Goal: Task Accomplishment & Management: Manage account settings

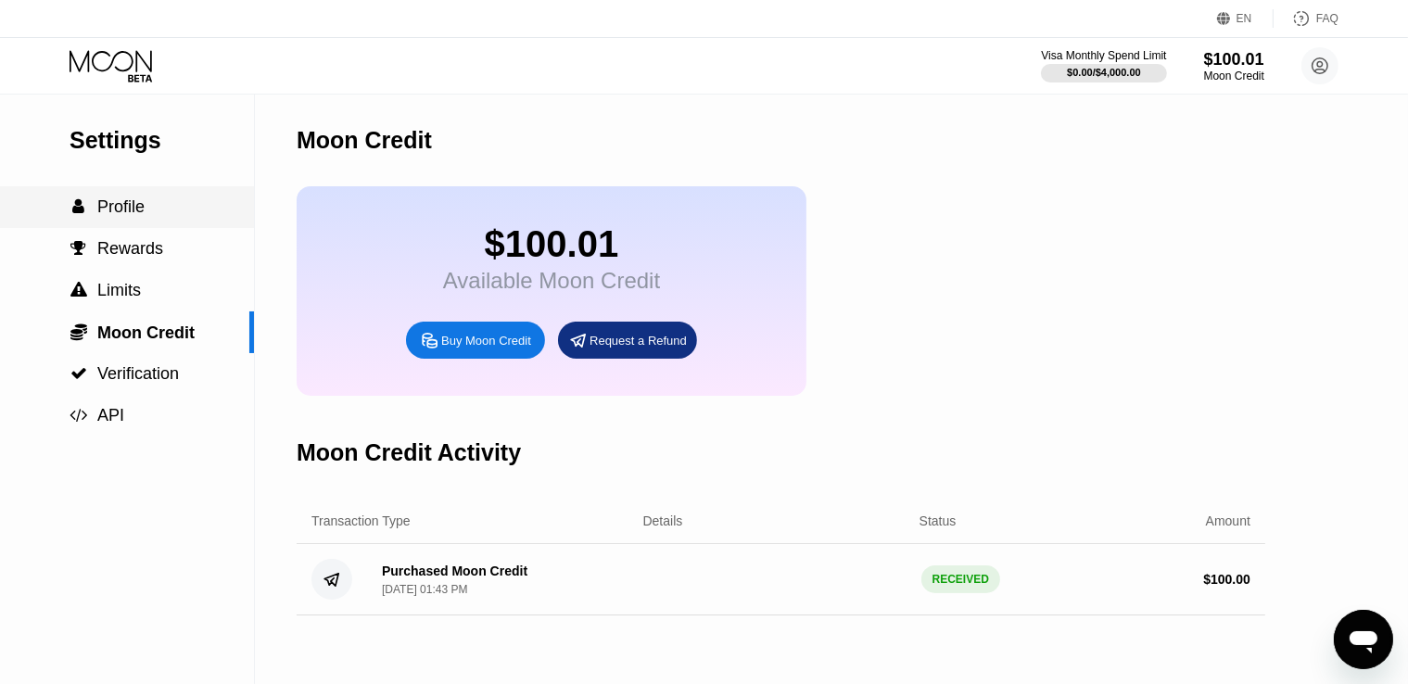
click at [141, 216] on span "Profile" at bounding box center [120, 206] width 47 height 19
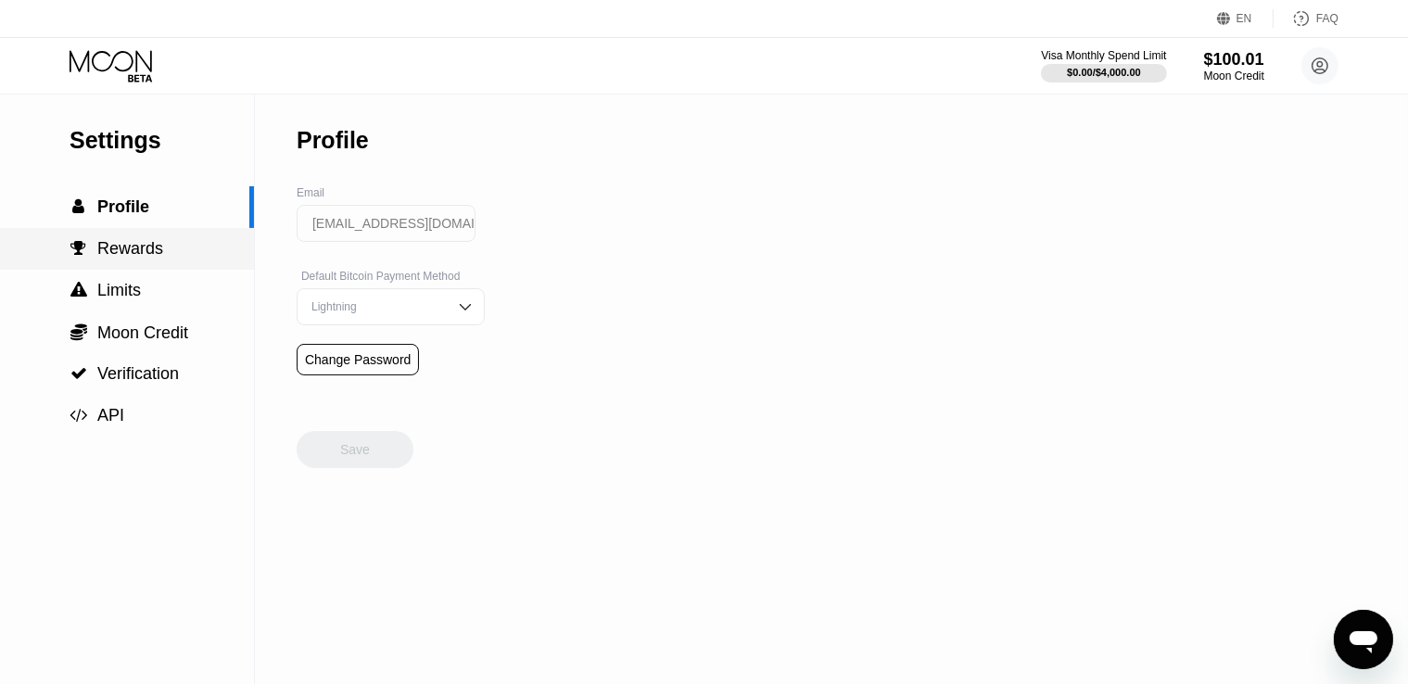
click at [146, 245] on span "Rewards" at bounding box center [130, 248] width 66 height 19
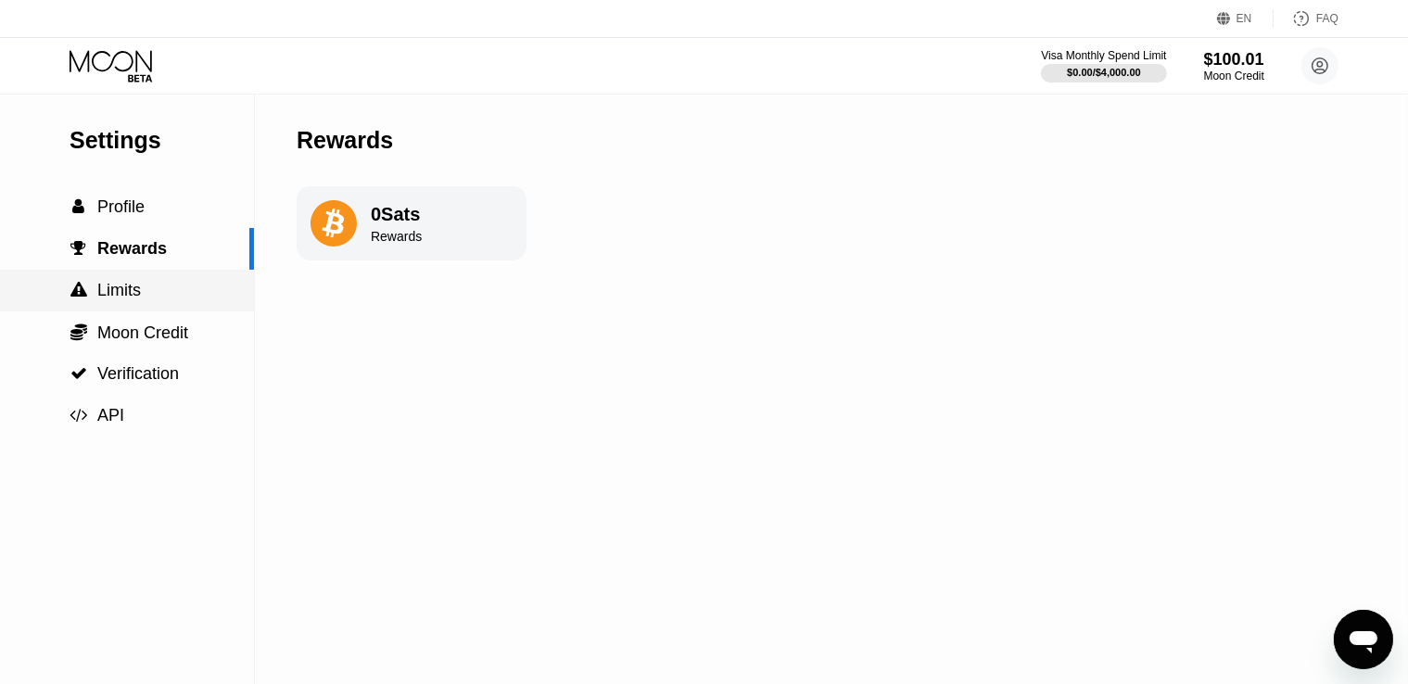
click at [130, 295] on span "Limits" at bounding box center [119, 290] width 44 height 19
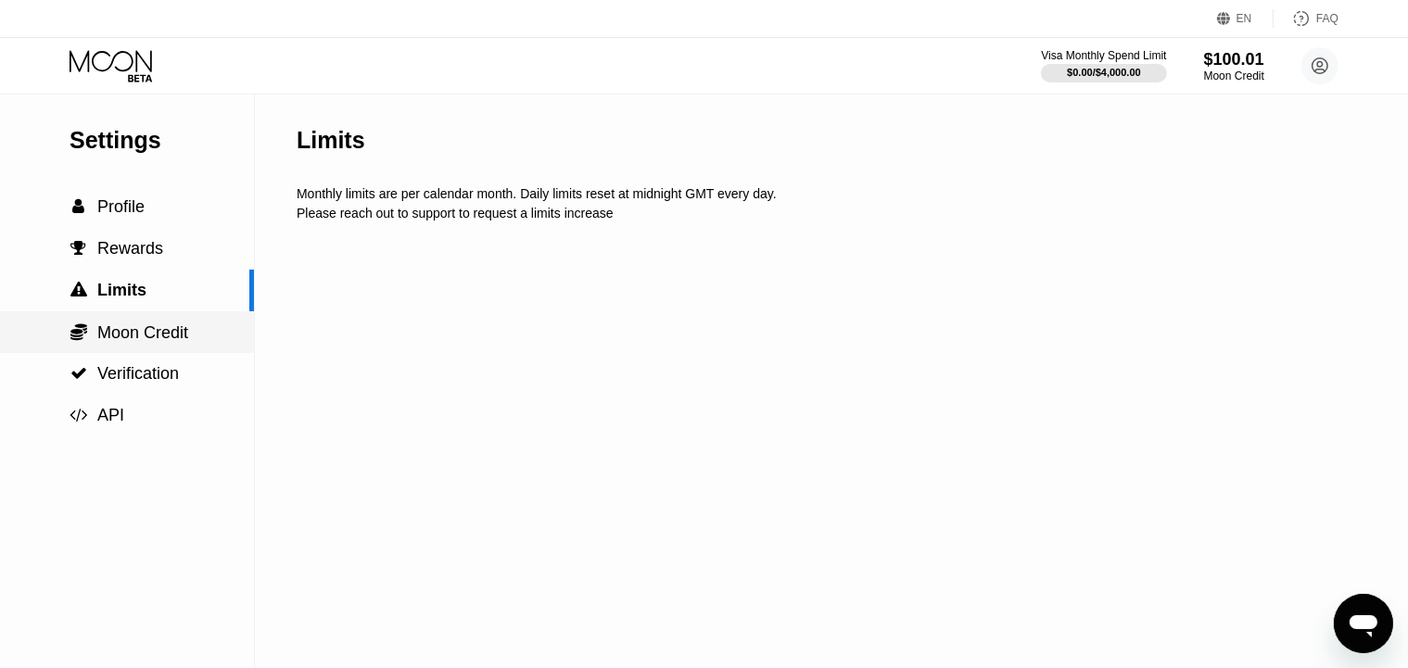
click at [165, 349] on div " Moon Credit" at bounding box center [127, 332] width 254 height 42
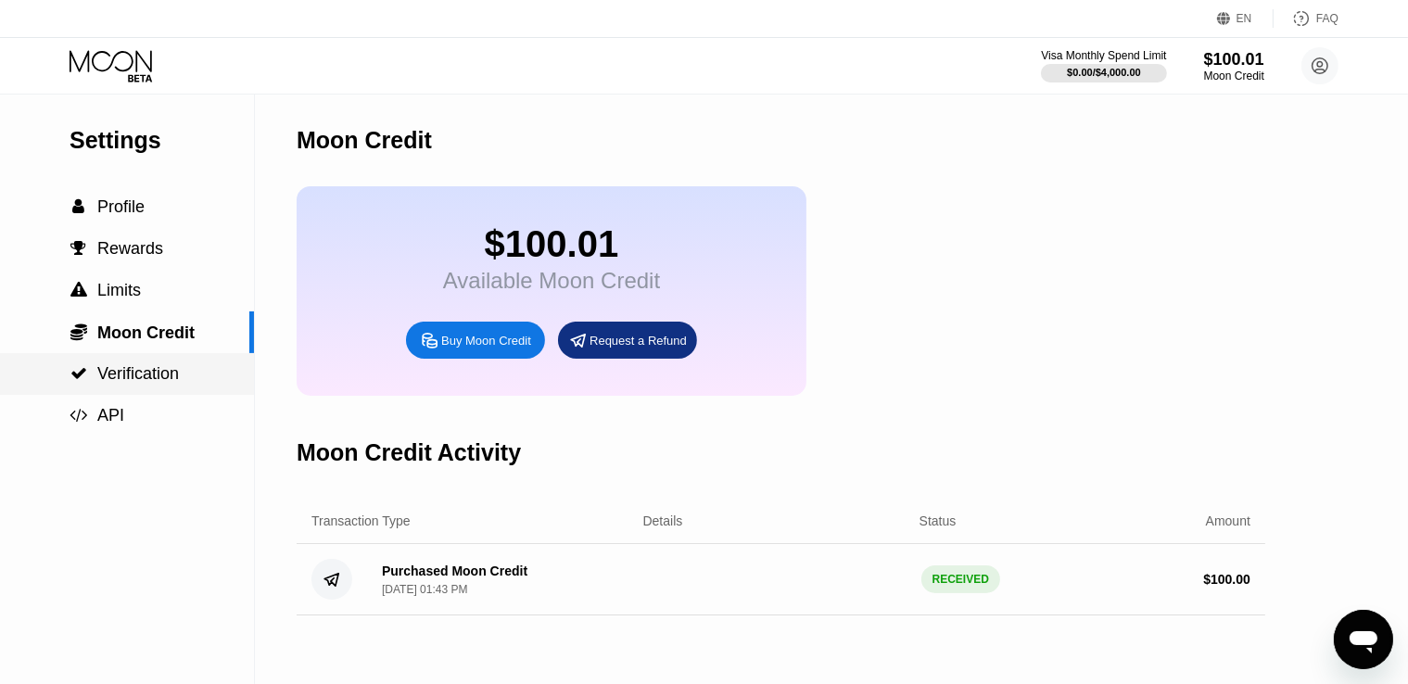
click at [159, 375] on span "Verification" at bounding box center [138, 373] width 82 height 19
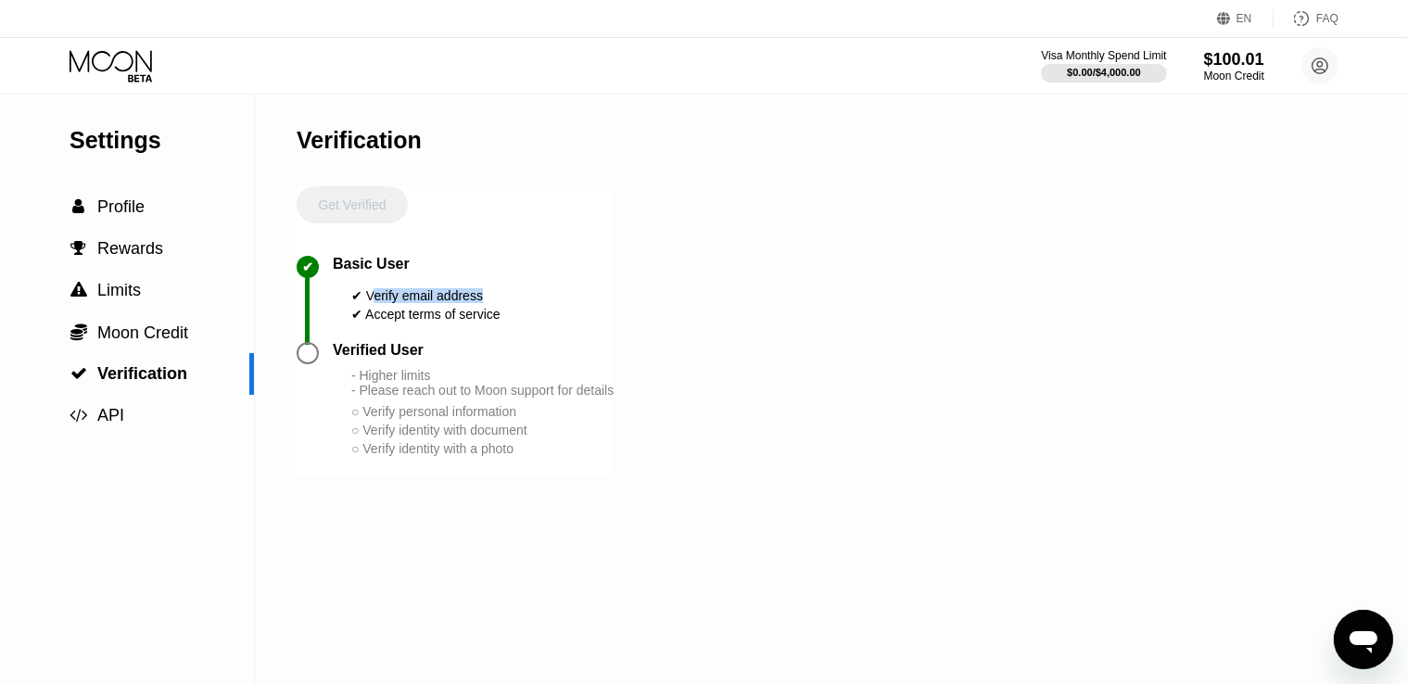
drag, startPoint x: 396, startPoint y: 299, endPoint x: 514, endPoint y: 310, distance: 118.2
click at [512, 310] on div "✔ Basic User ✔ Verify email address ✔ Accept terms of service" at bounding box center [455, 299] width 317 height 86
drag, startPoint x: 531, startPoint y: 310, endPoint x: 506, endPoint y: 316, distance: 25.9
click at [530, 311] on div "✔ Basic User ✔ Verify email address ✔ Accept terms of service" at bounding box center [455, 299] width 317 height 86
click at [415, 322] on div "✔ Accept terms of service" at bounding box center [425, 314] width 149 height 15
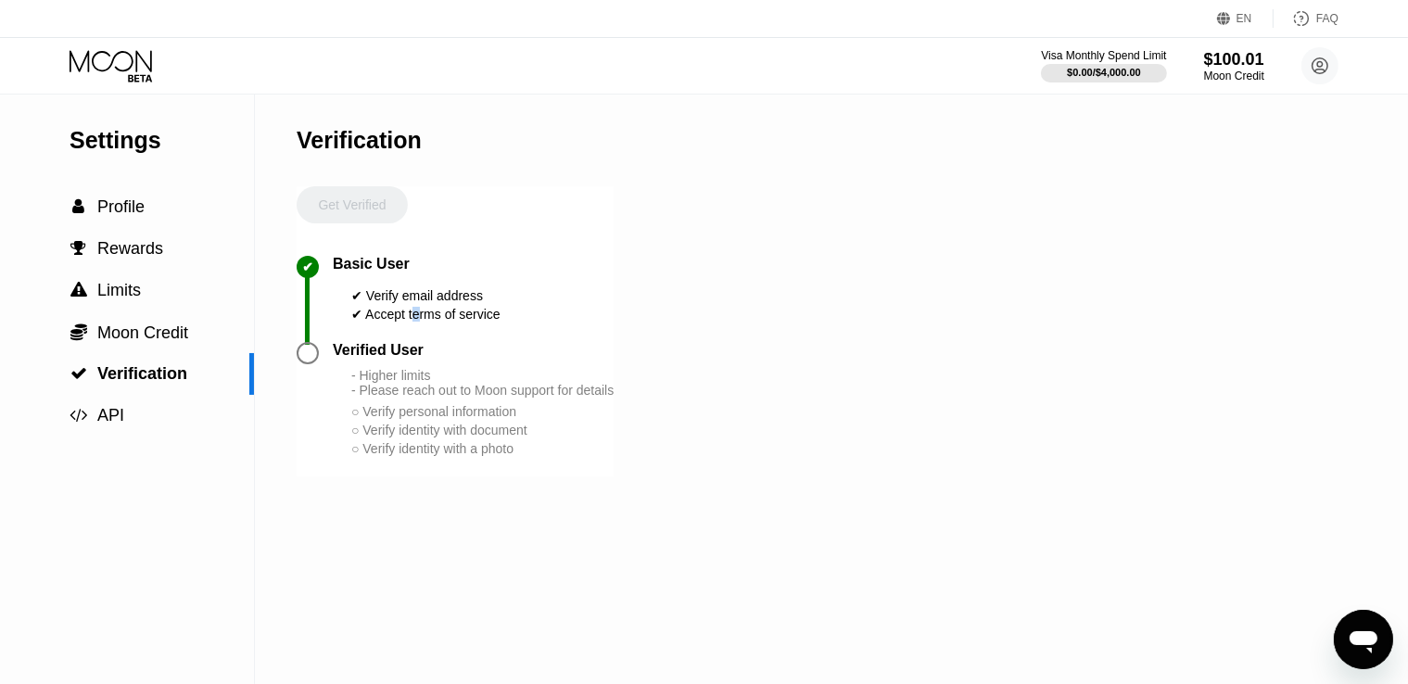
click at [415, 322] on div "✔ Accept terms of service" at bounding box center [425, 314] width 149 height 15
click at [1127, 68] on div "$0.00 / $4,000.00" at bounding box center [1103, 72] width 75 height 11
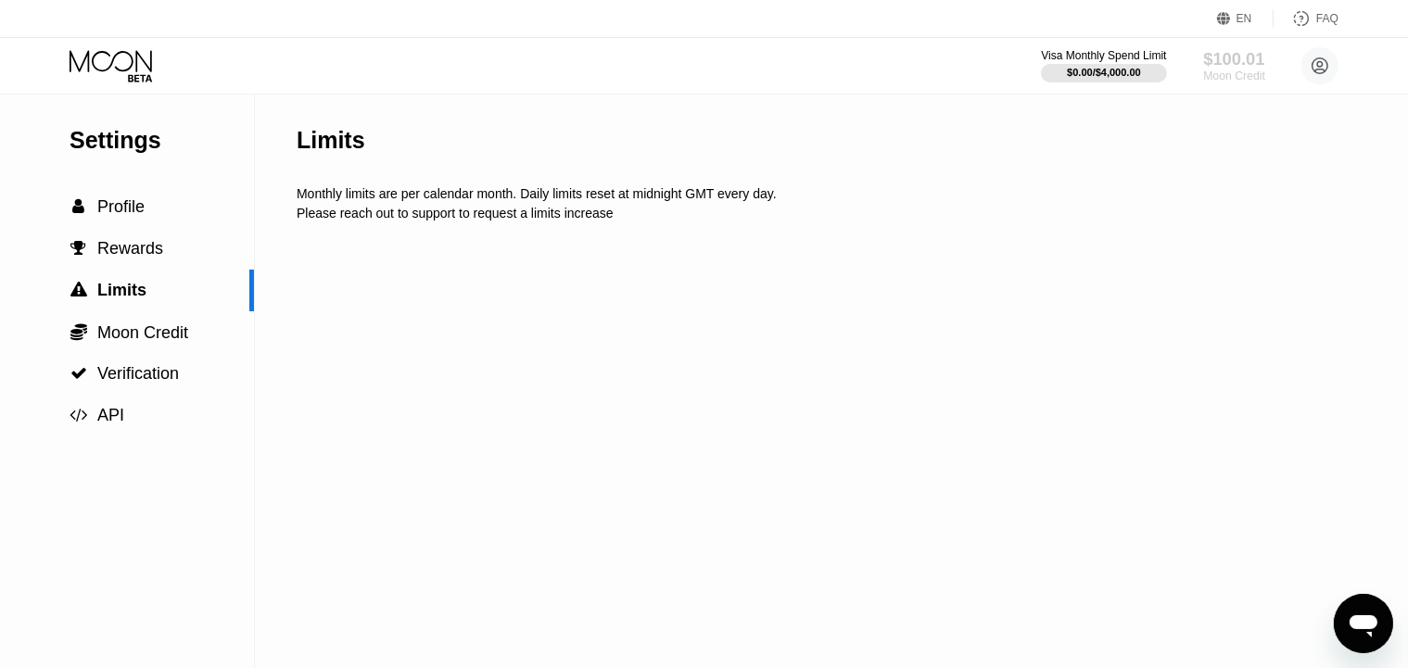
click at [1239, 68] on div "$100.01" at bounding box center [1234, 58] width 62 height 19
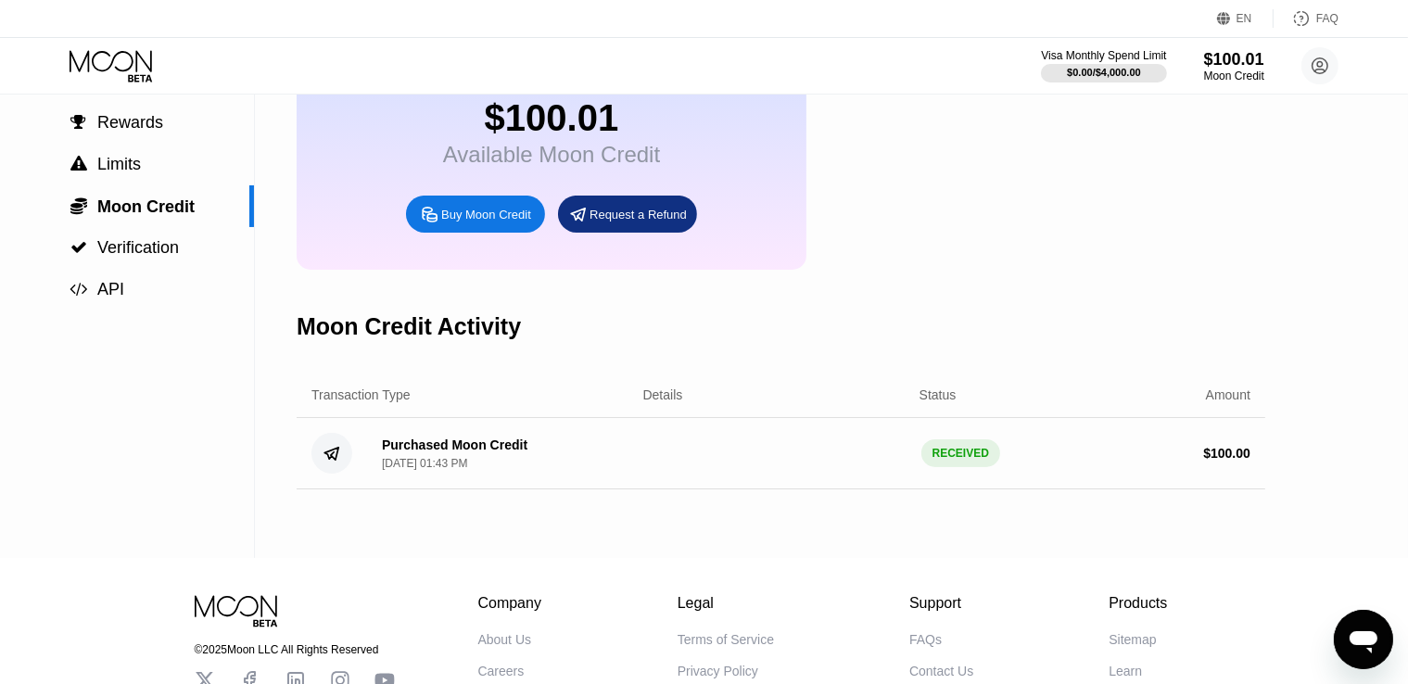
scroll to position [96, 0]
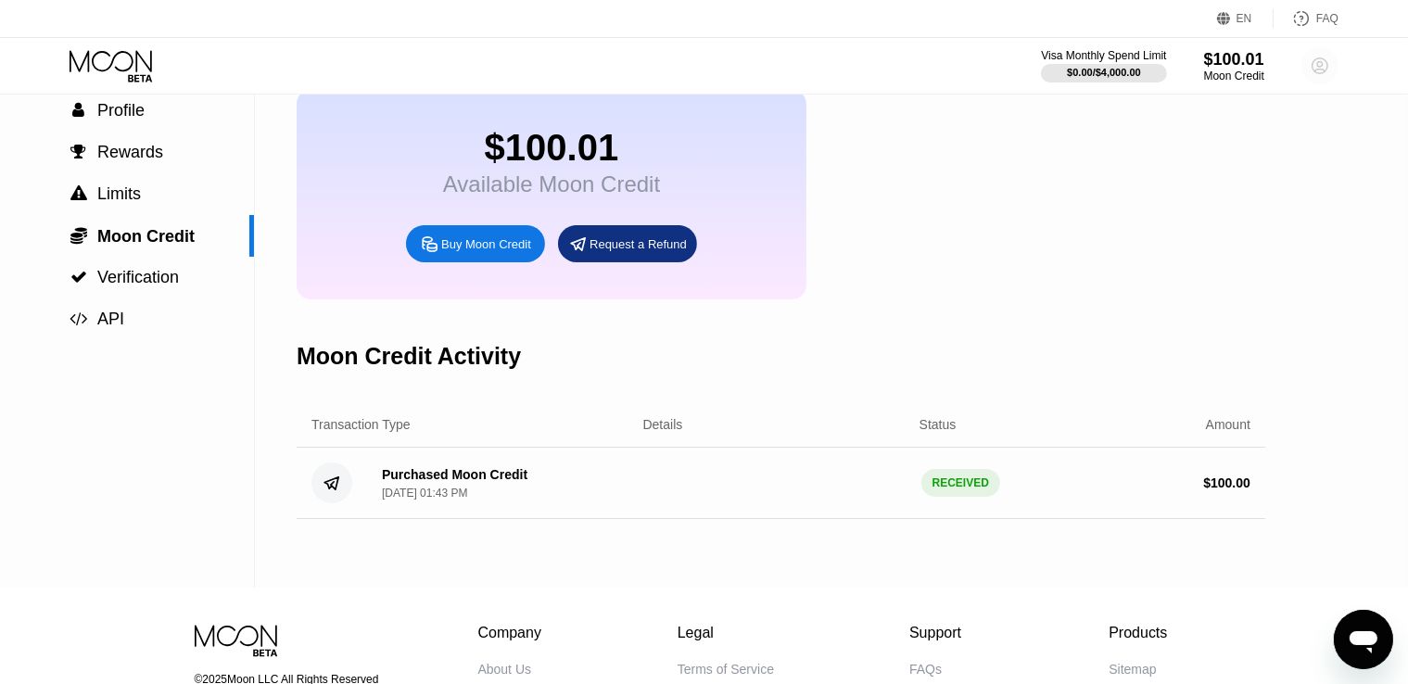
click at [1317, 67] on circle at bounding box center [1320, 65] width 37 height 37
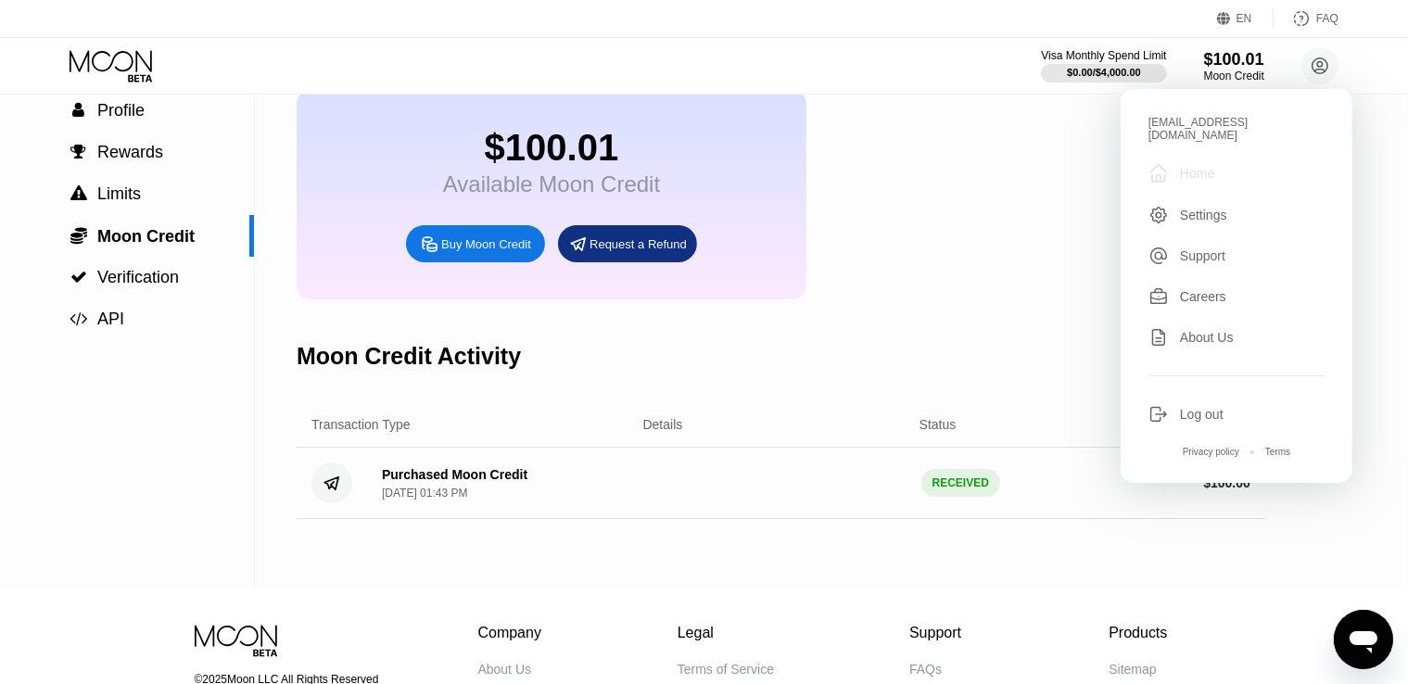
click at [1204, 166] on div "Home" at bounding box center [1197, 173] width 34 height 15
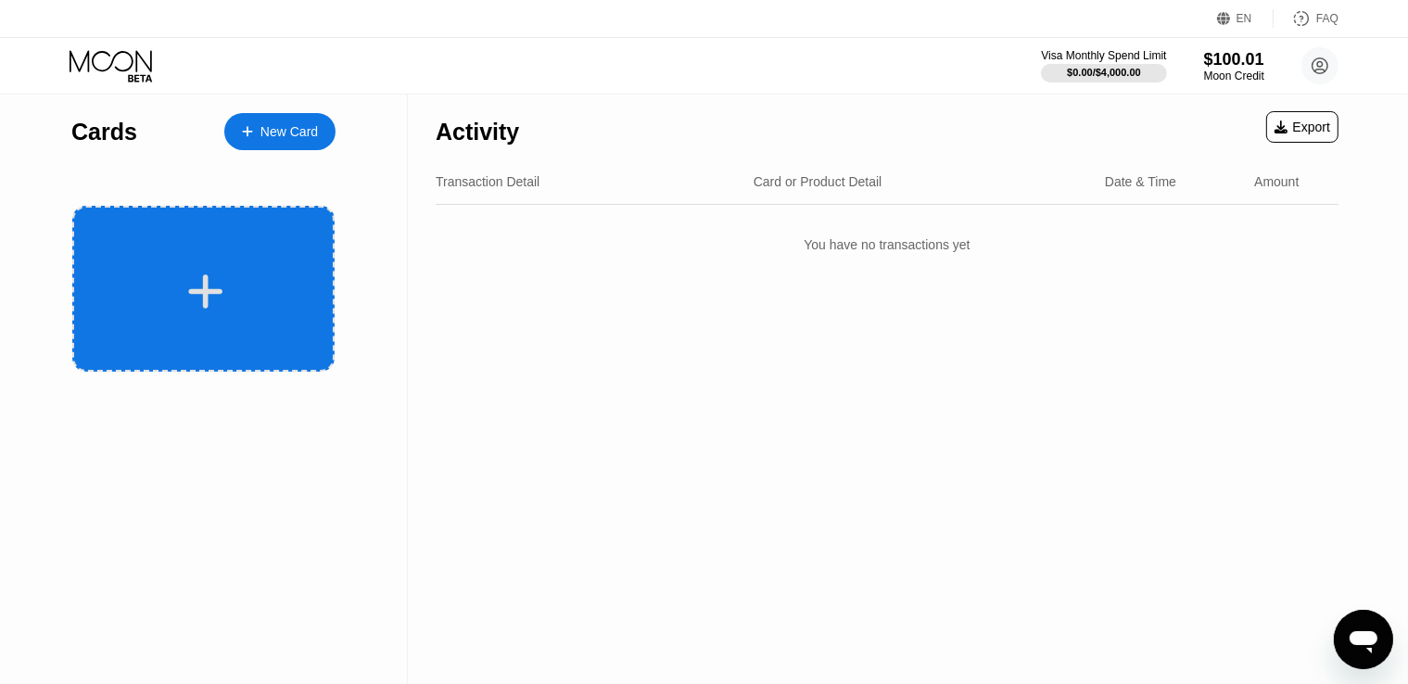
click at [222, 282] on icon at bounding box center [205, 292] width 36 height 42
